Goal: Information Seeking & Learning: Check status

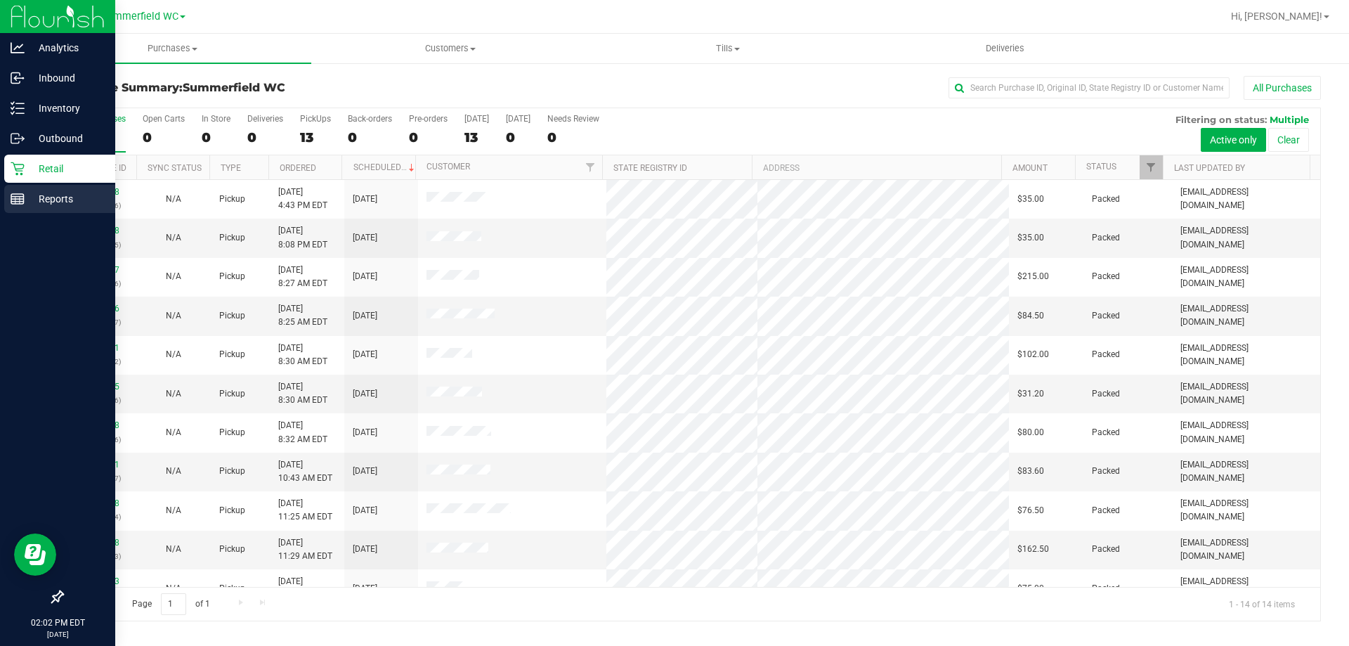
click at [26, 197] on p "Reports" at bounding box center [67, 198] width 84 height 17
click at [67, 200] on p "Reports" at bounding box center [67, 198] width 84 height 17
click at [69, 200] on p "Reports" at bounding box center [67, 198] width 84 height 17
click at [66, 205] on p "Reports" at bounding box center [67, 198] width 84 height 17
click at [65, 196] on p "Reports" at bounding box center [67, 198] width 84 height 17
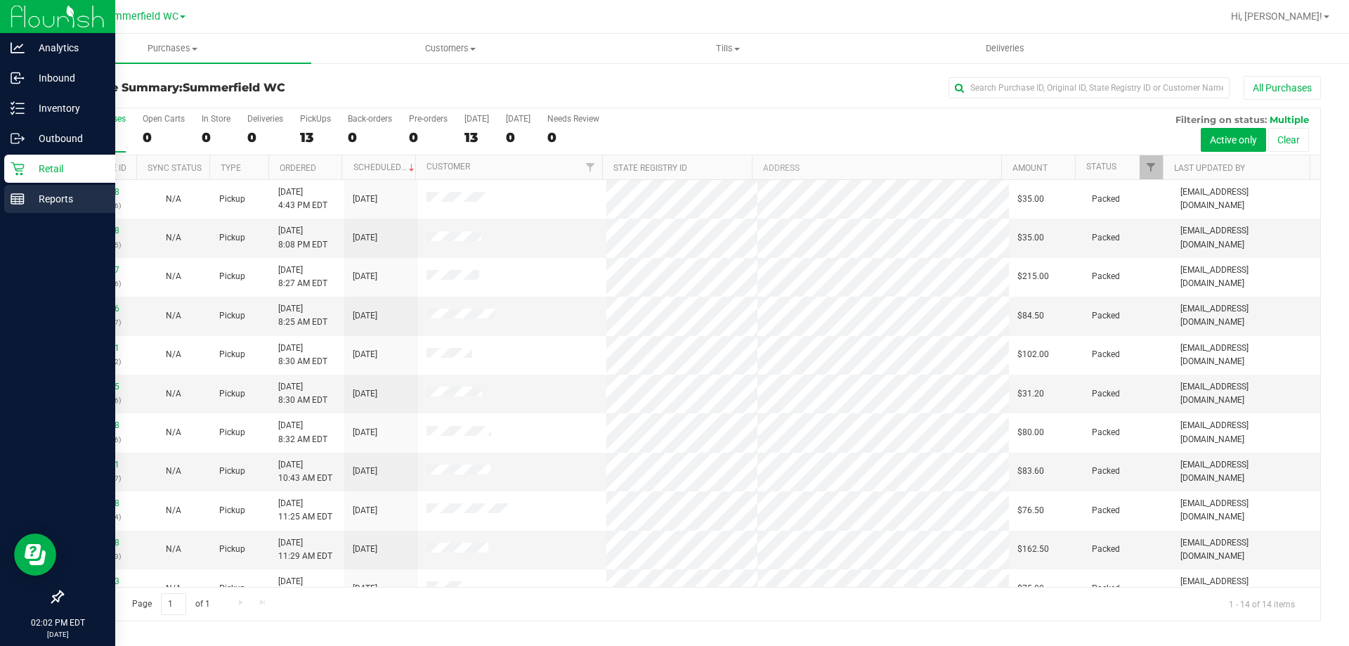
click at [65, 198] on p "Reports" at bounding box center [67, 198] width 84 height 17
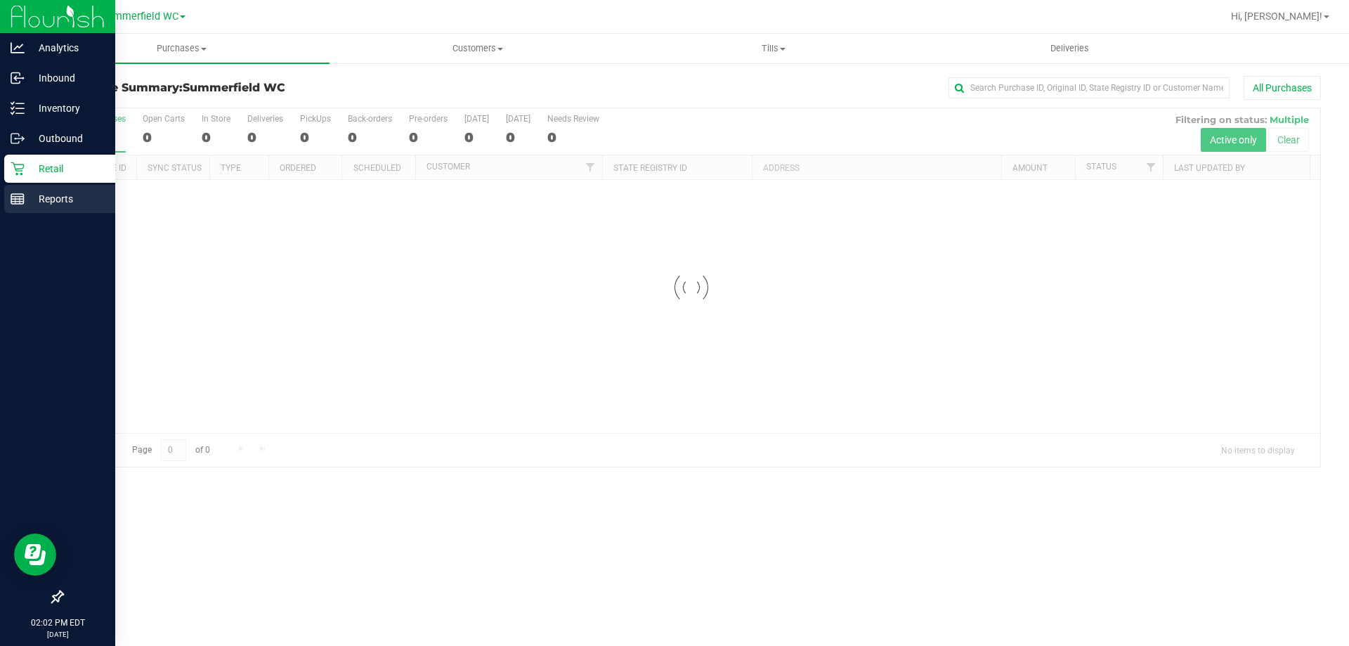
click at [24, 202] on rect at bounding box center [17, 199] width 13 height 10
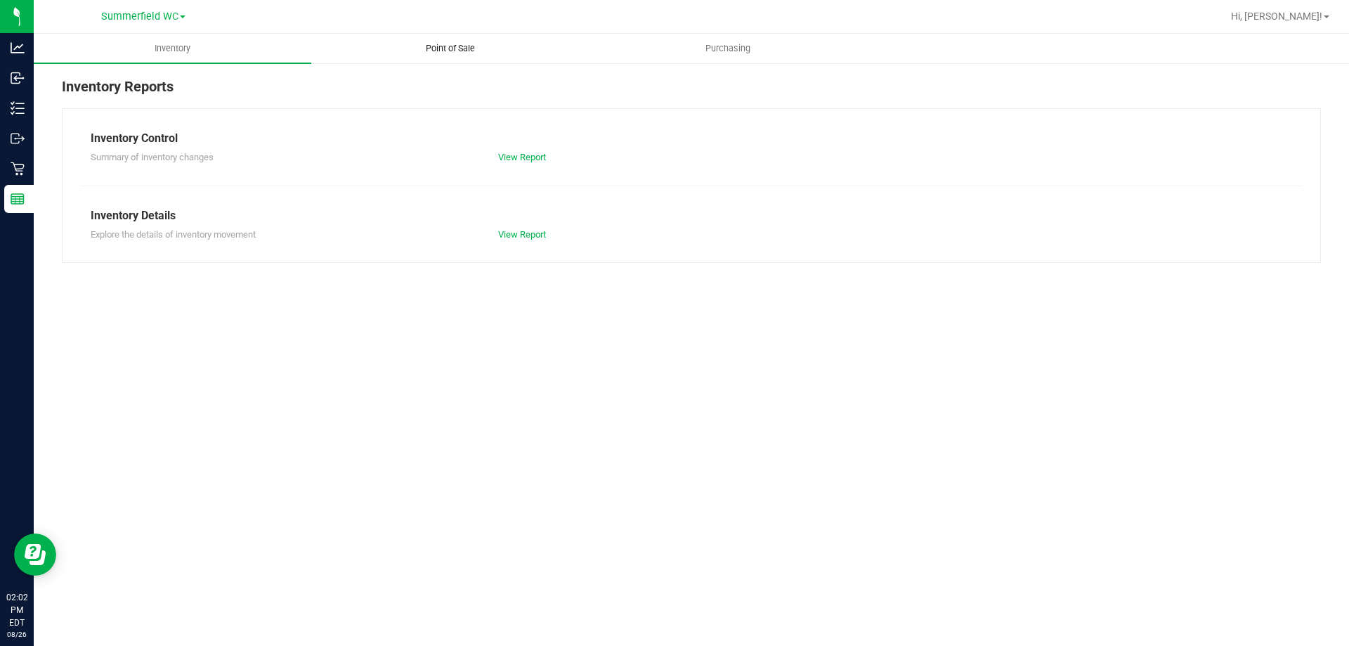
click at [451, 47] on span "Point of Sale" at bounding box center [450, 48] width 87 height 13
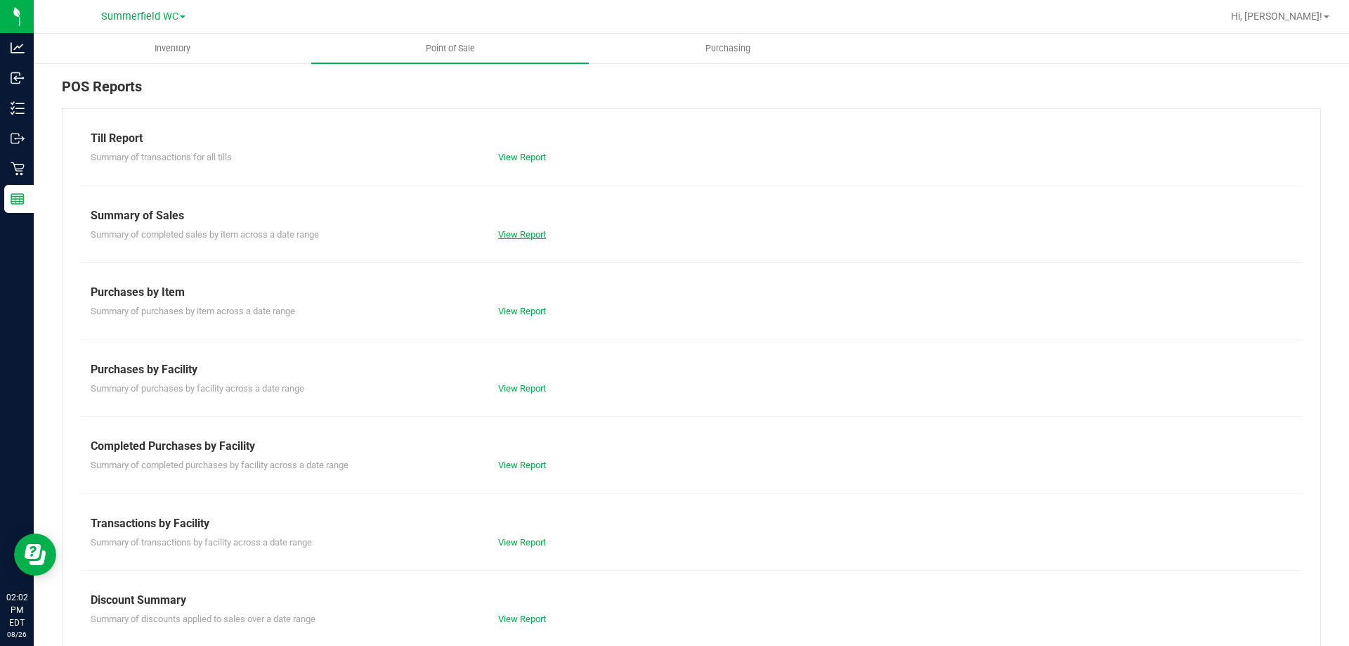
click at [521, 239] on link "View Report" at bounding box center [522, 234] width 48 height 11
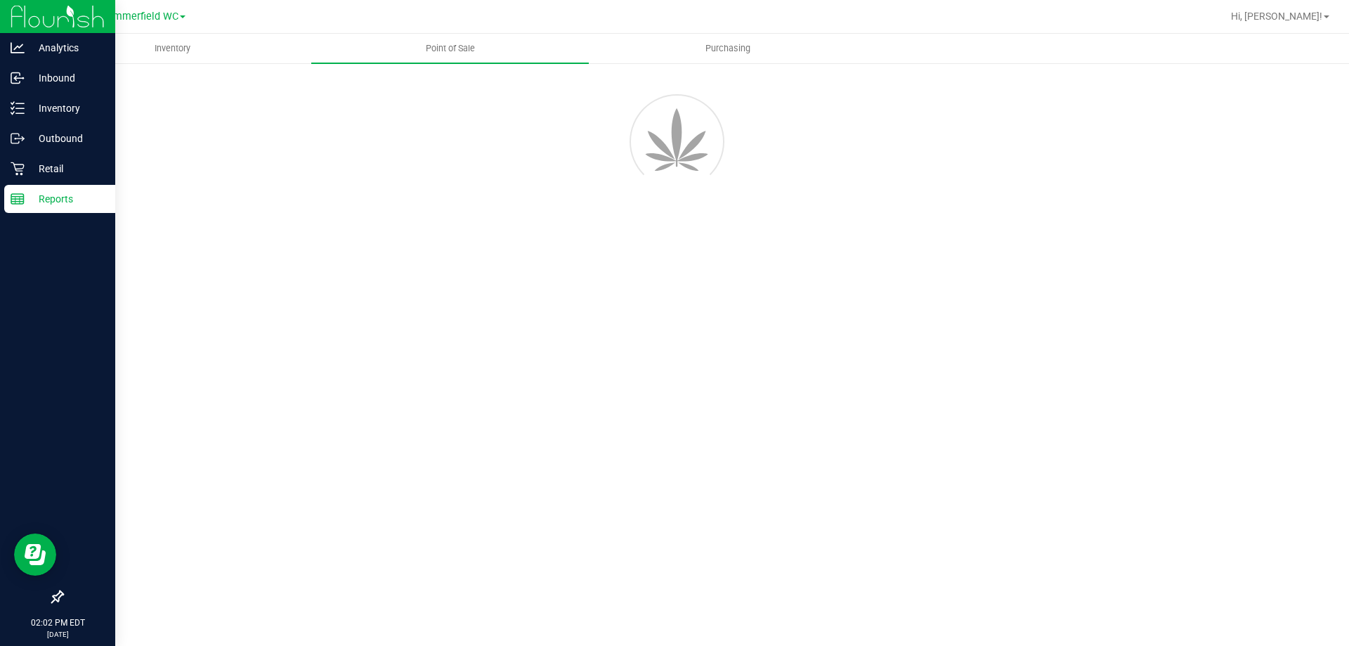
click at [13, 197] on line at bounding box center [17, 197] width 13 height 0
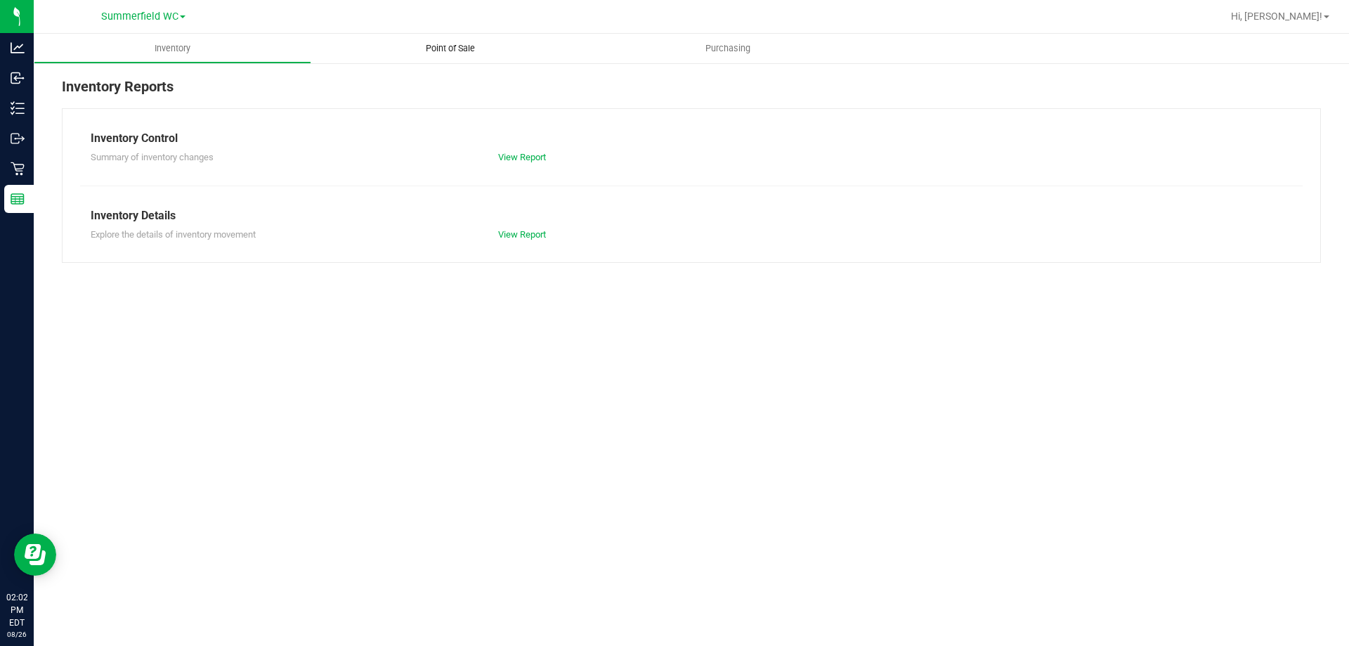
click at [456, 49] on span "Point of Sale" at bounding box center [450, 48] width 87 height 13
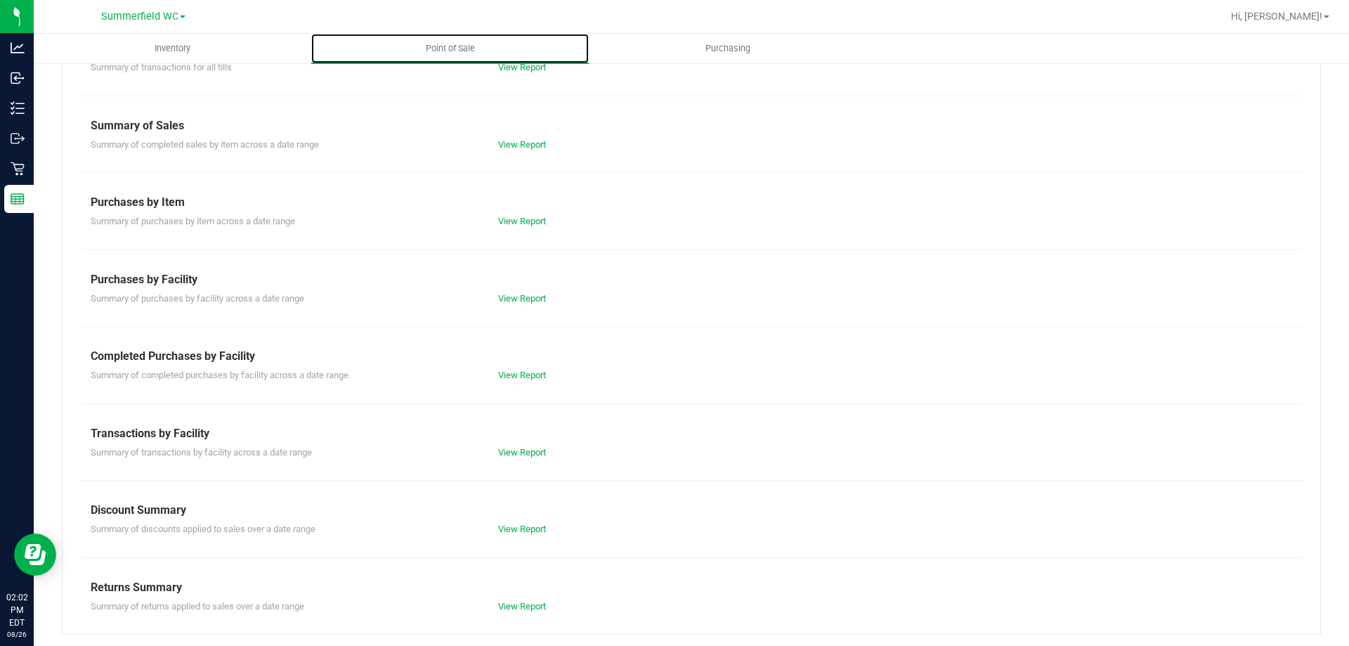
scroll to position [93, 0]
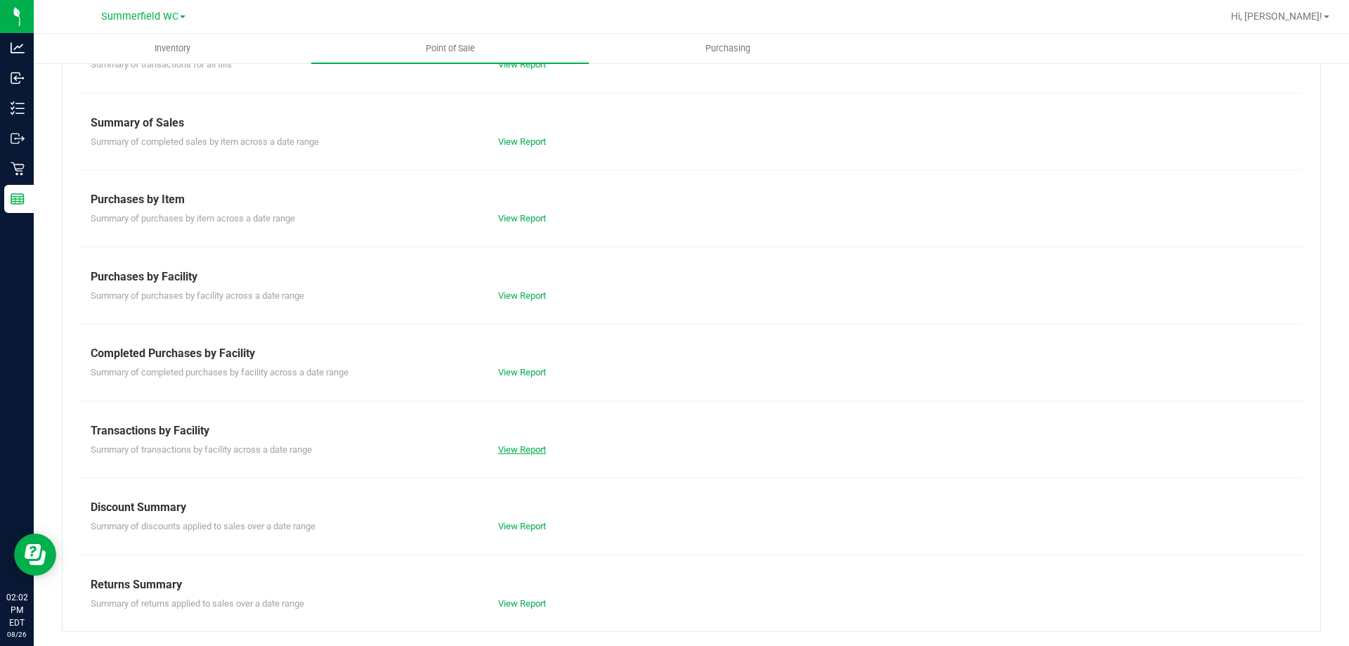
click at [508, 445] on link "View Report" at bounding box center [522, 449] width 48 height 11
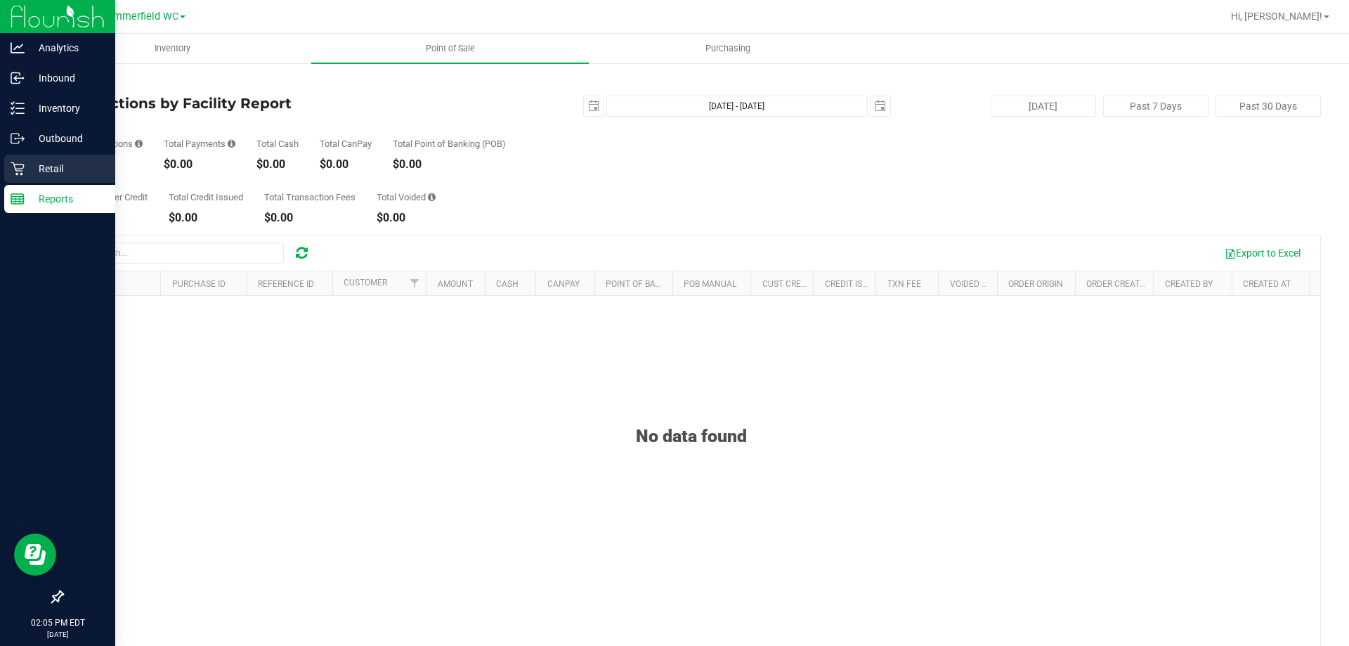
click at [53, 169] on p "Retail" at bounding box center [67, 168] width 84 height 17
